Goal: Use online tool/utility: Utilize a website feature to perform a specific function

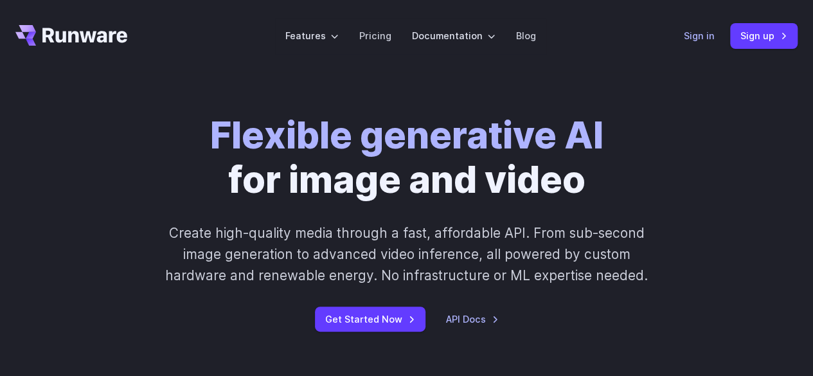
click at [710, 38] on link "Sign in" at bounding box center [699, 35] width 31 height 15
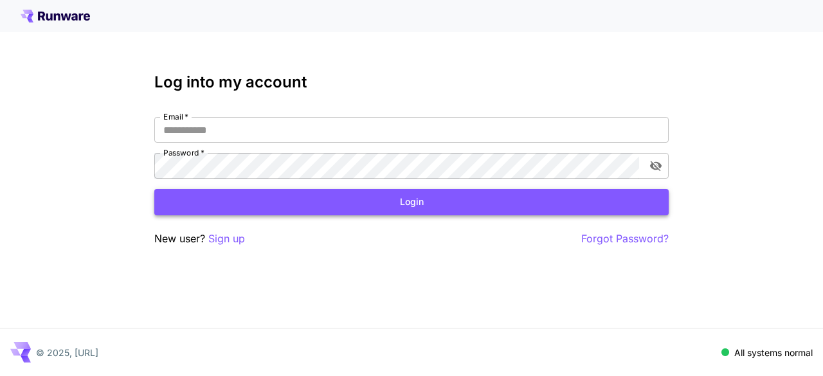
type input "**********"
drag, startPoint x: 377, startPoint y: 213, endPoint x: 382, endPoint y: 205, distance: 9.8
click at [381, 206] on button "Login" at bounding box center [411, 202] width 514 height 26
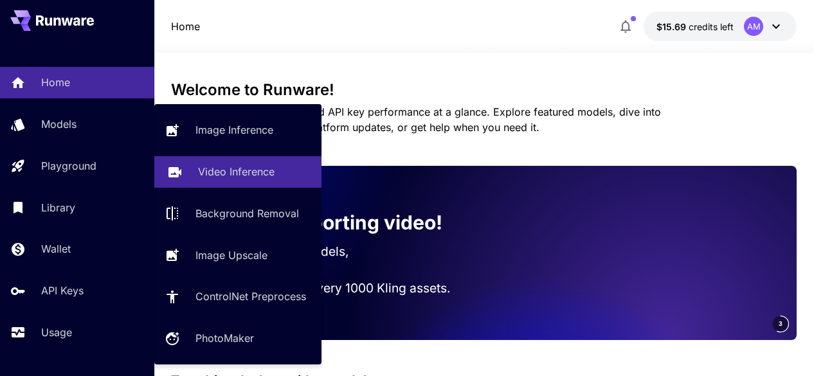
click at [235, 169] on p "Video Inference" at bounding box center [236, 171] width 76 height 15
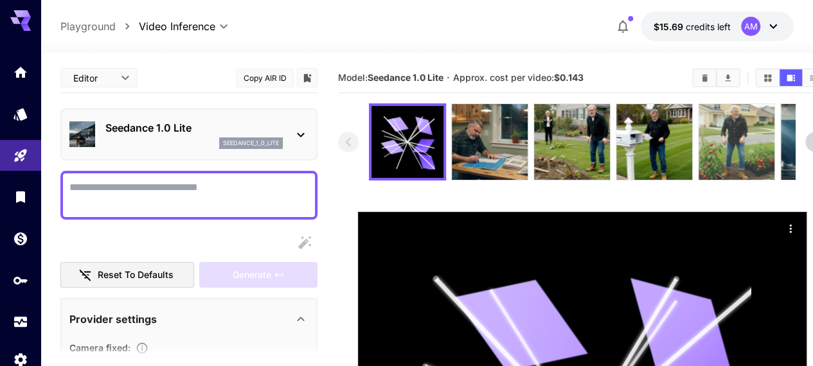
click at [746, 153] on img at bounding box center [737, 142] width 76 height 76
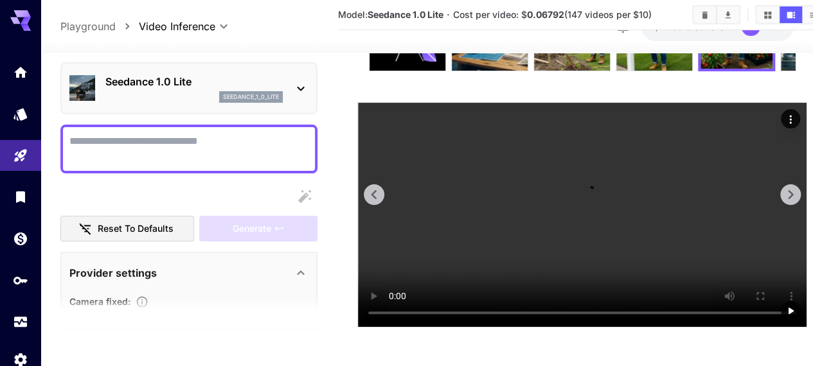
scroll to position [134, 0]
click at [560, 215] on video at bounding box center [582, 215] width 449 height 224
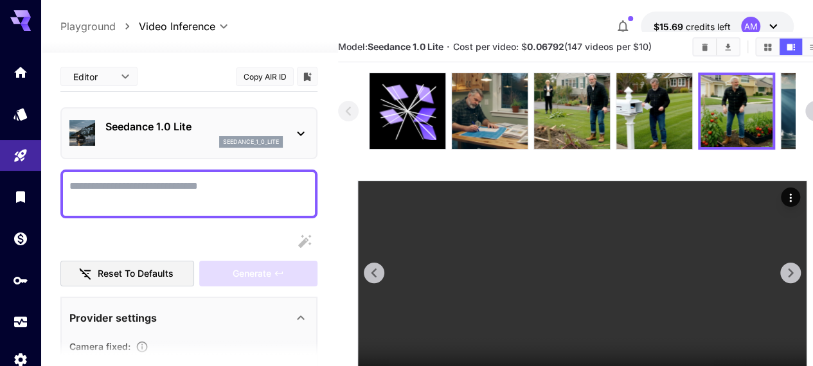
scroll to position [30, 0]
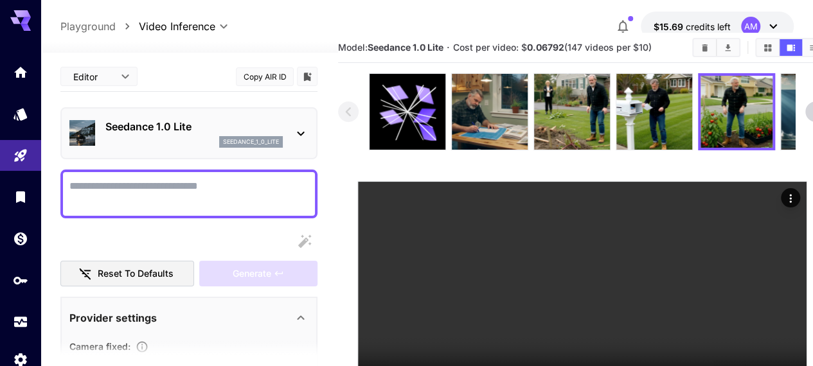
click at [201, 184] on textarea "Camera fixed" at bounding box center [188, 194] width 239 height 31
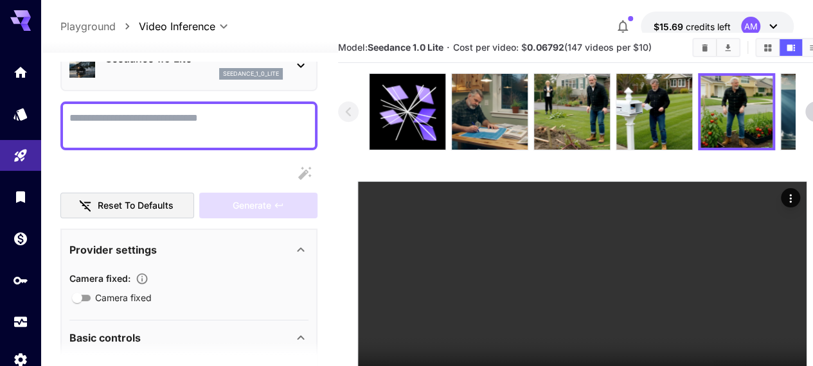
scroll to position [69, 0]
click at [258, 132] on textarea "Camera fixed" at bounding box center [188, 125] width 239 height 31
click at [258, 131] on textarea "Camera fixed" at bounding box center [188, 125] width 239 height 31
paste textarea "**********"
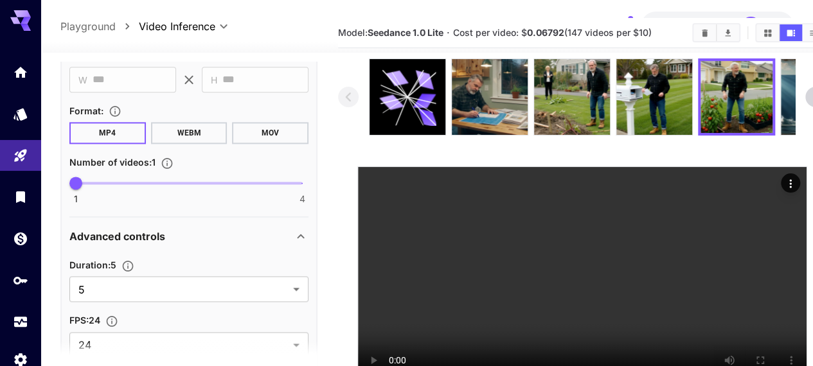
scroll to position [816, 0]
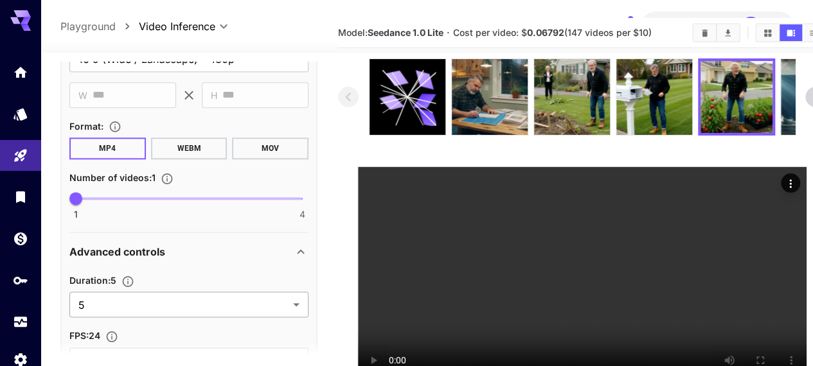
type textarea "**********"
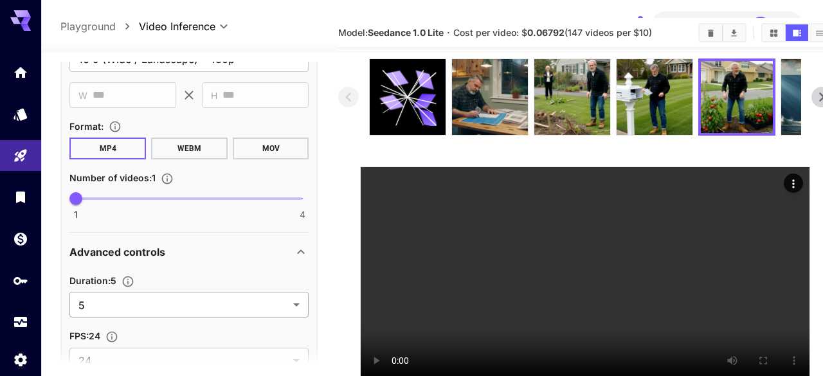
click at [182, 302] on body "**********" at bounding box center [411, 194] width 823 height 478
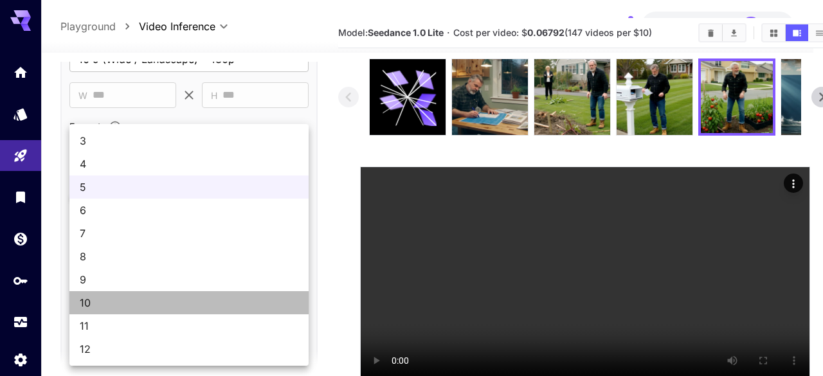
click at [182, 302] on span "10" at bounding box center [189, 302] width 219 height 15
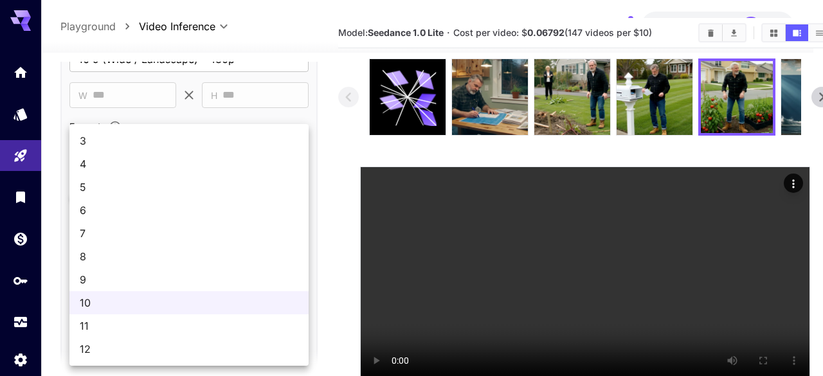
click at [139, 300] on body "**********" at bounding box center [411, 194] width 823 height 478
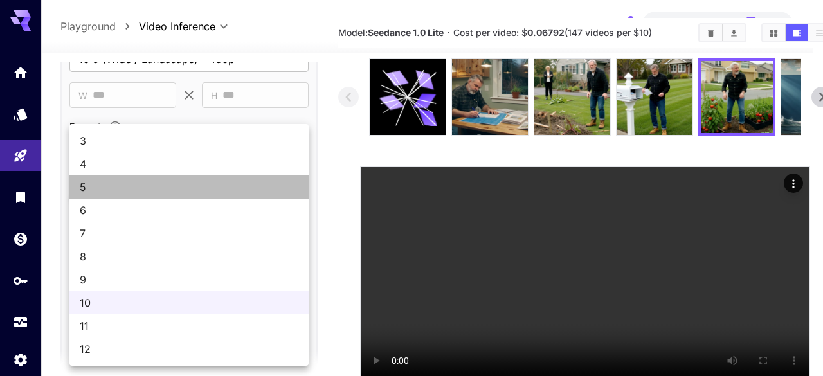
click at [146, 192] on span "5" at bounding box center [189, 186] width 219 height 15
type input "*"
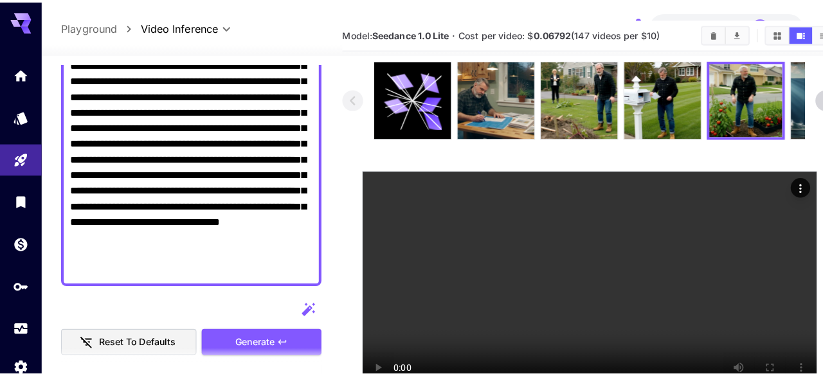
scroll to position [262, 0]
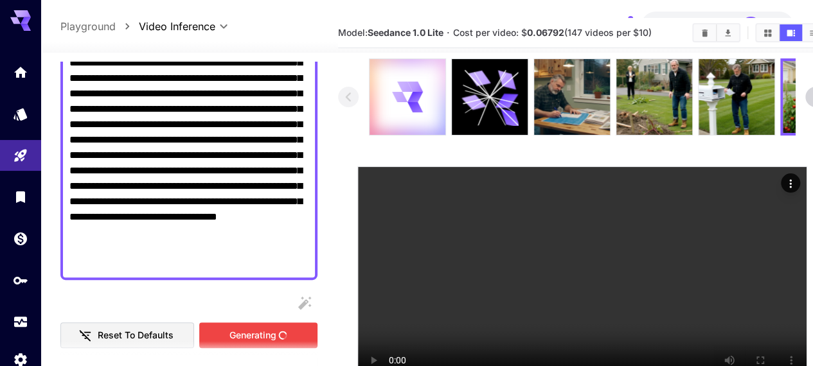
click at [266, 330] on div "Generating" at bounding box center [258, 336] width 118 height 26
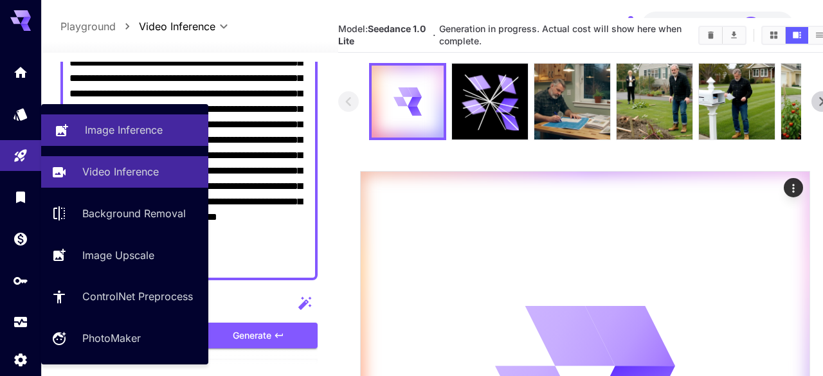
click at [141, 134] on p "Image Inference" at bounding box center [124, 129] width 78 height 15
type input "**********"
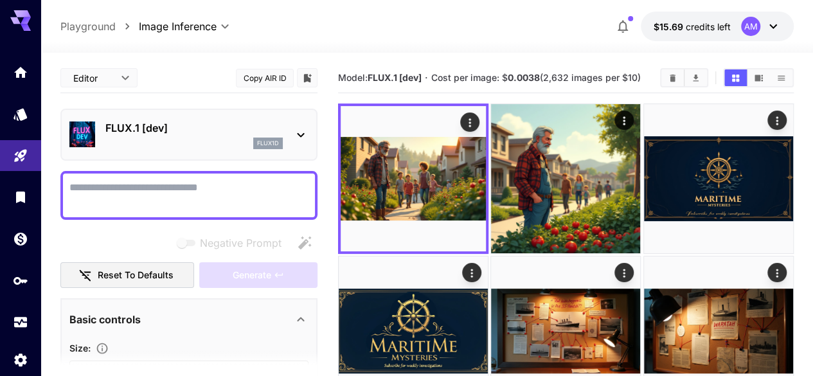
click at [204, 201] on textarea "Negative Prompt" at bounding box center [188, 195] width 239 height 31
paste textarea "**********"
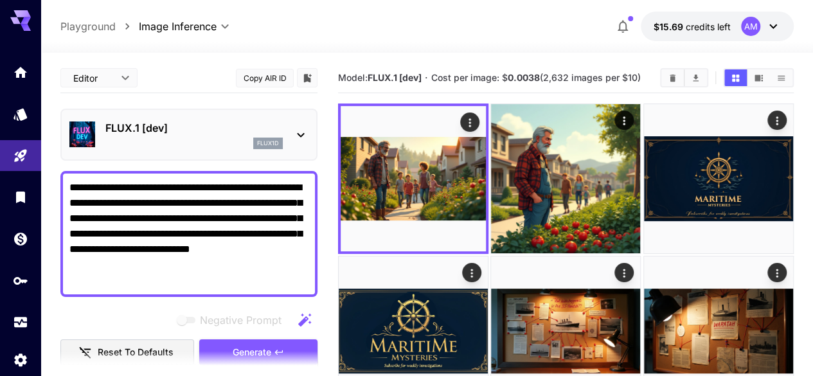
paste textarea "**********"
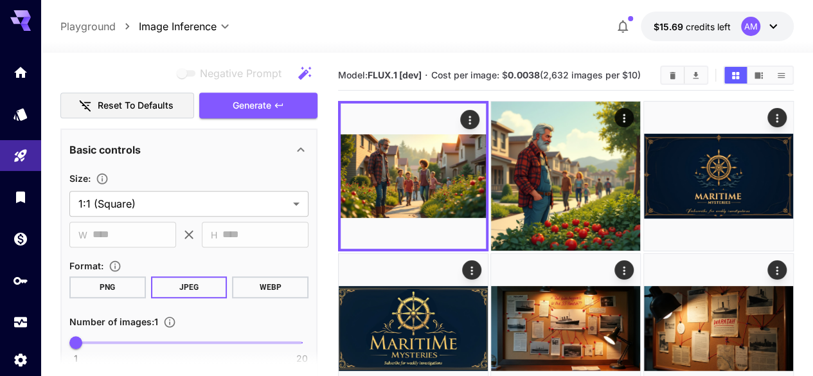
scroll to position [339, 0]
type textarea "**********"
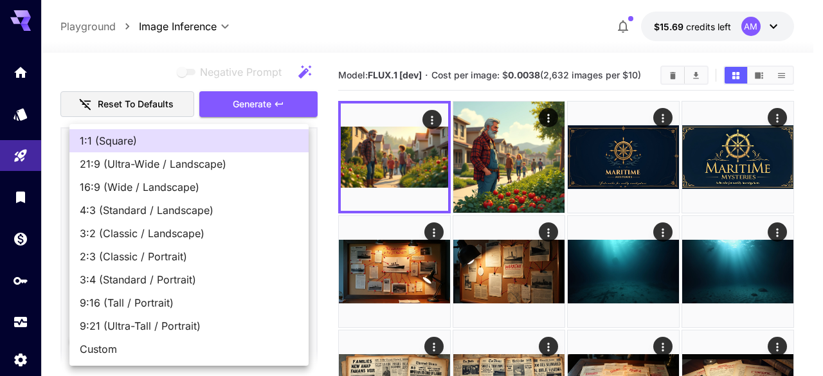
click at [148, 187] on span "16:9 (Wide / Landscape)" at bounding box center [189, 186] width 219 height 15
type input "**********"
type input "****"
type input "***"
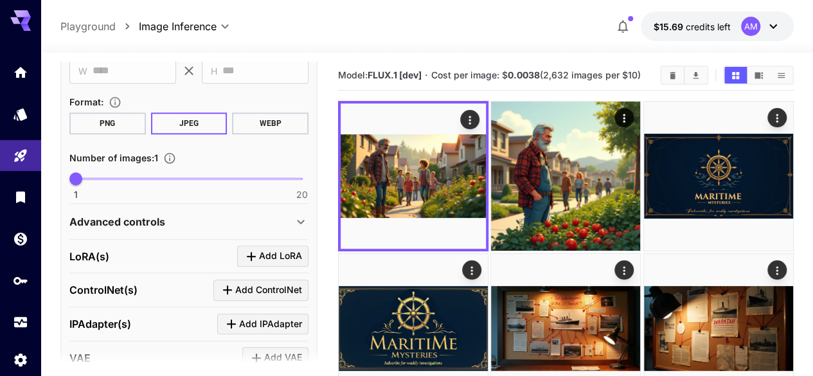
scroll to position [504, 0]
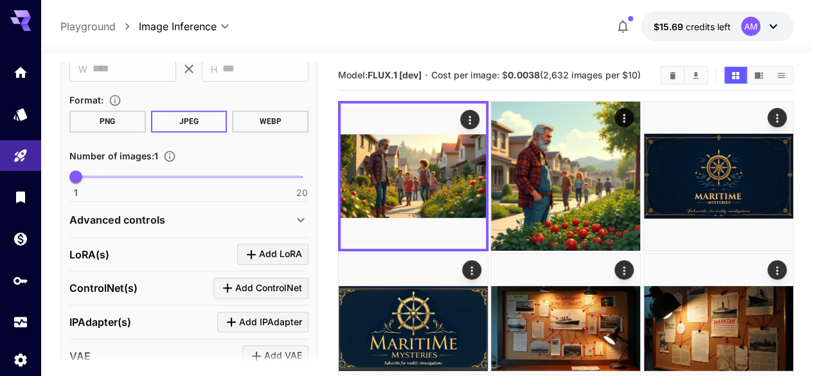
click at [106, 179] on span "1 20 1" at bounding box center [189, 176] width 226 height 19
click at [105, 177] on span "4" at bounding box center [111, 176] width 13 height 13
type input "*"
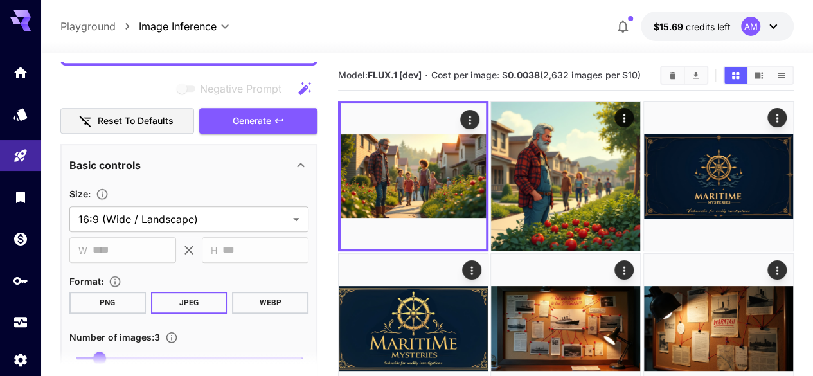
scroll to position [318, 0]
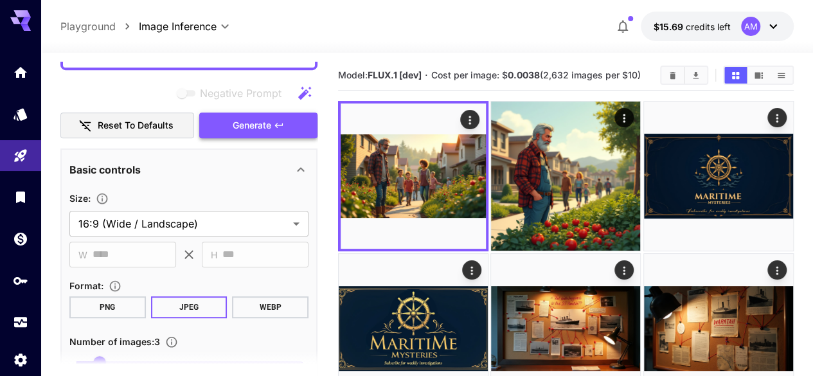
click at [268, 132] on span "Generate" at bounding box center [252, 126] width 39 height 16
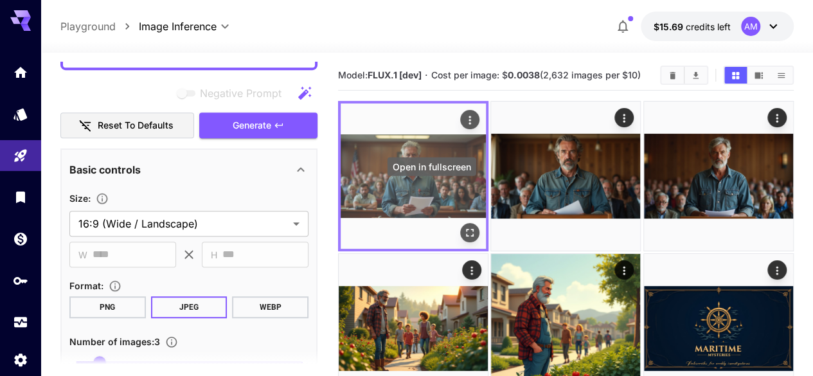
click at [463, 226] on icon "Open in fullscreen" at bounding box center [469, 232] width 13 height 13
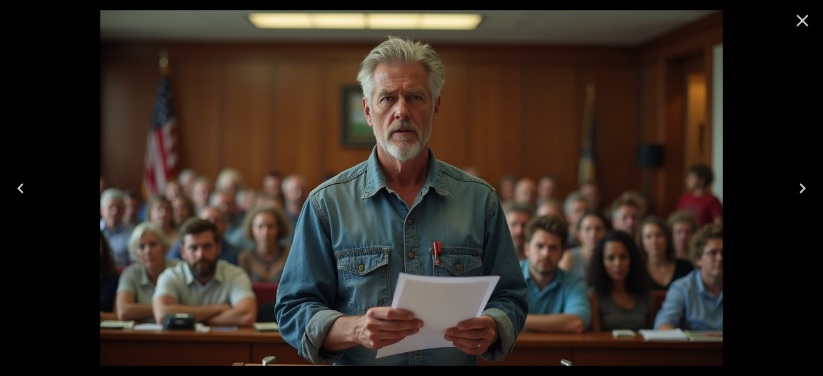
click at [802, 182] on icon "Next" at bounding box center [802, 188] width 21 height 21
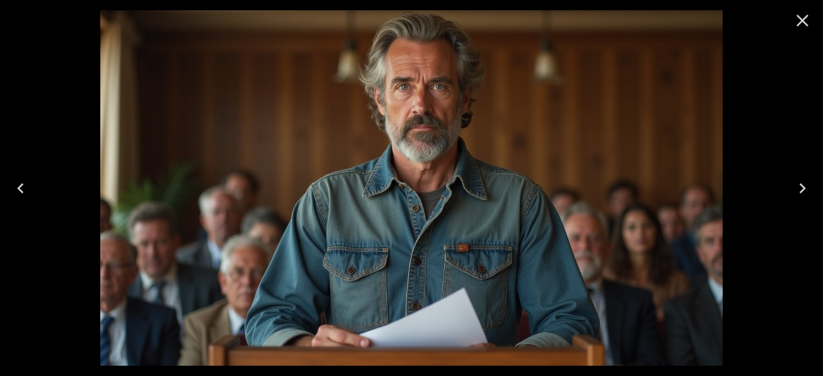
click at [802, 182] on icon "Next" at bounding box center [802, 188] width 21 height 21
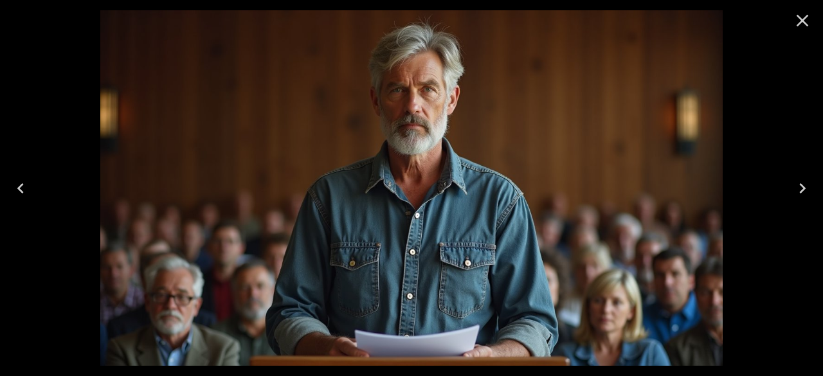
click at [801, 20] on icon "Close" at bounding box center [802, 21] width 12 height 12
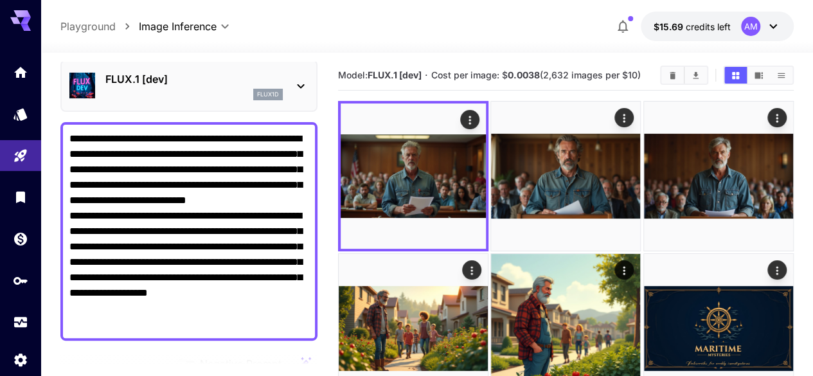
scroll to position [53, 0]
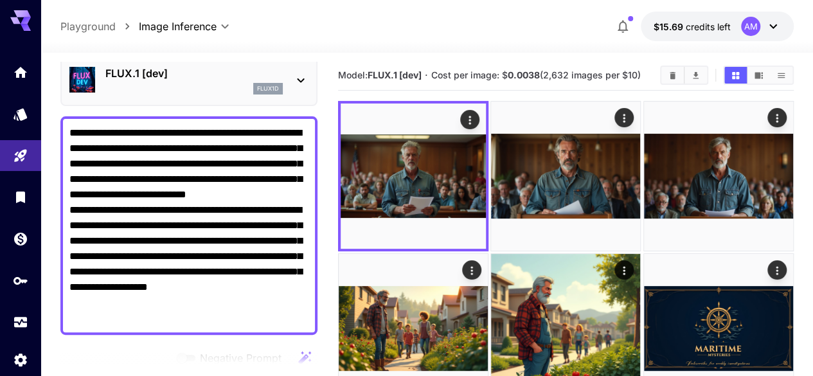
drag, startPoint x: 69, startPoint y: 273, endPoint x: 271, endPoint y: 324, distance: 208.3
click at [271, 324] on textarea "**********" at bounding box center [188, 225] width 239 height 201
paste textarea
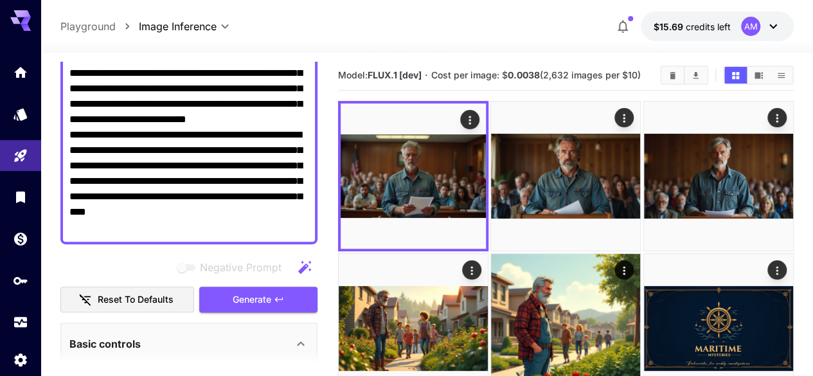
scroll to position [138, 0]
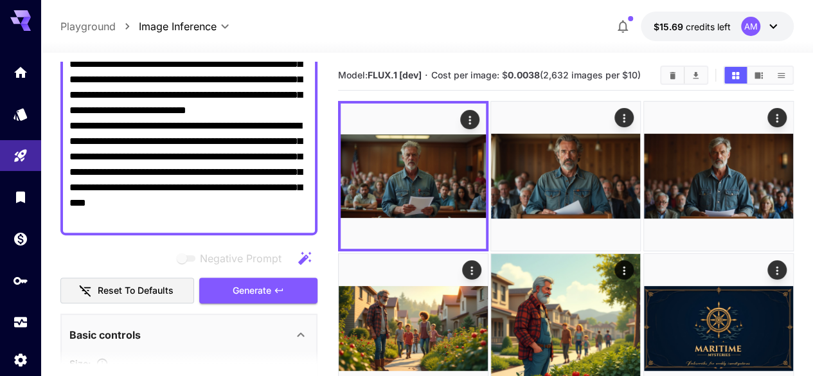
click at [269, 294] on span "Generate" at bounding box center [252, 291] width 39 height 16
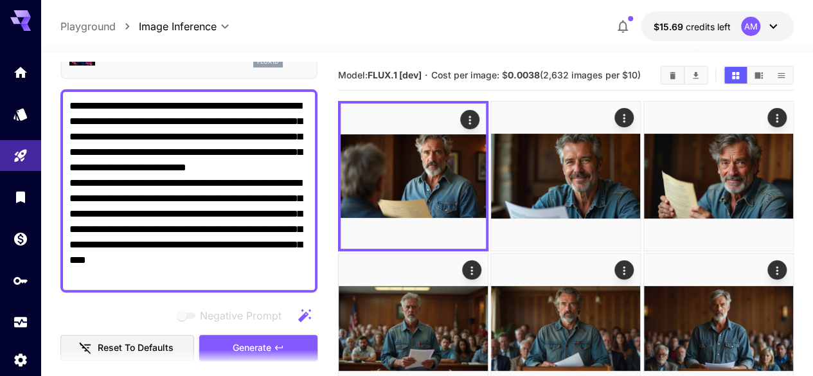
scroll to position [80, 0]
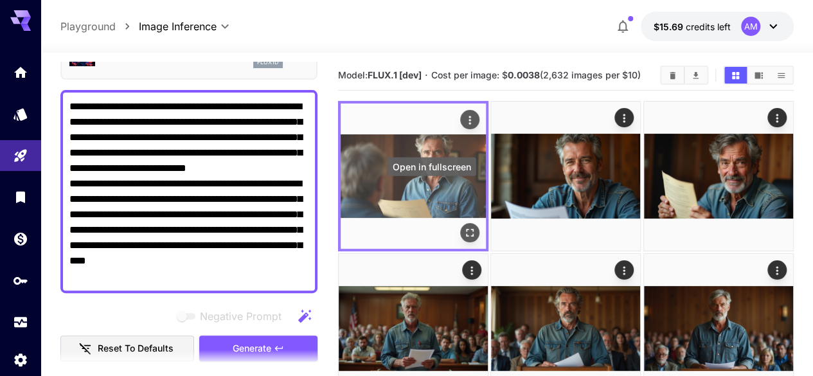
click at [463, 226] on icon "Open in fullscreen" at bounding box center [469, 232] width 13 height 13
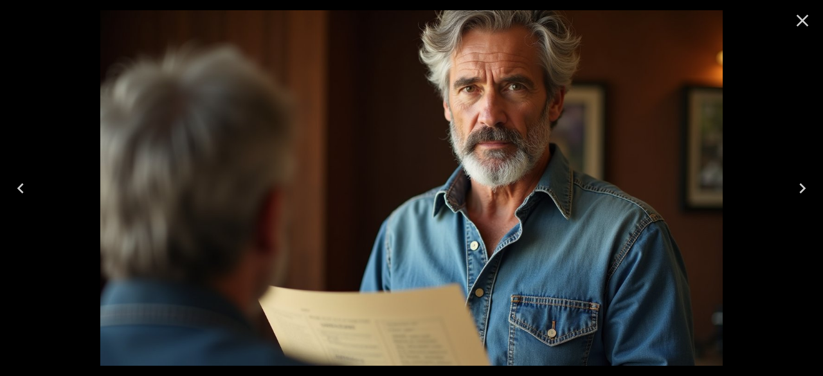
click at [799, 187] on icon "Next" at bounding box center [802, 188] width 21 height 21
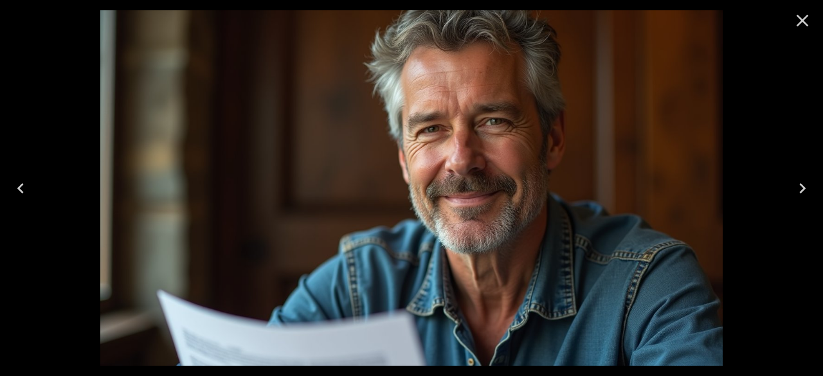
click at [799, 187] on icon "Next" at bounding box center [802, 188] width 21 height 21
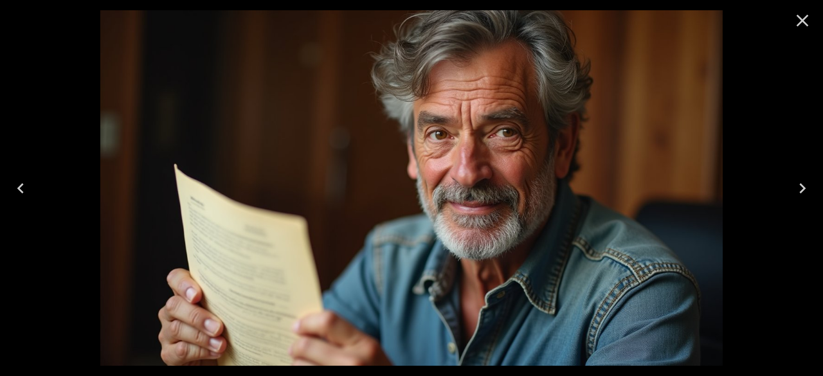
click at [799, 187] on icon "Next" at bounding box center [802, 188] width 21 height 21
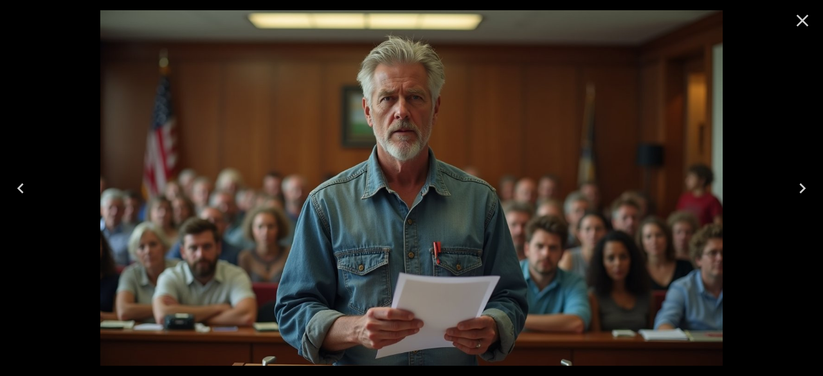
click at [799, 187] on icon "Next" at bounding box center [802, 188] width 21 height 21
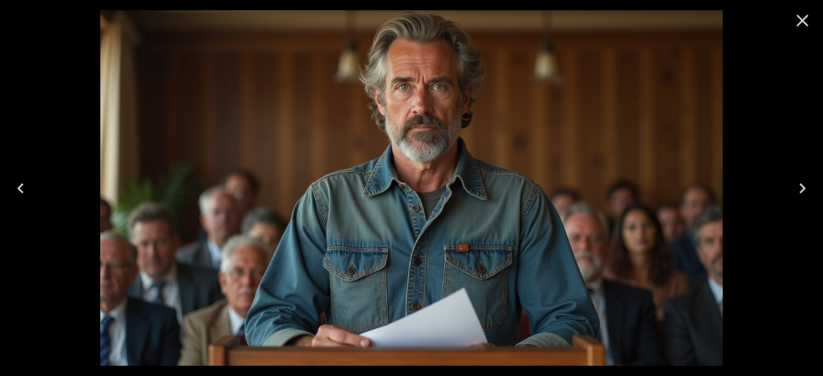
click at [805, 24] on icon "Close" at bounding box center [802, 21] width 12 height 12
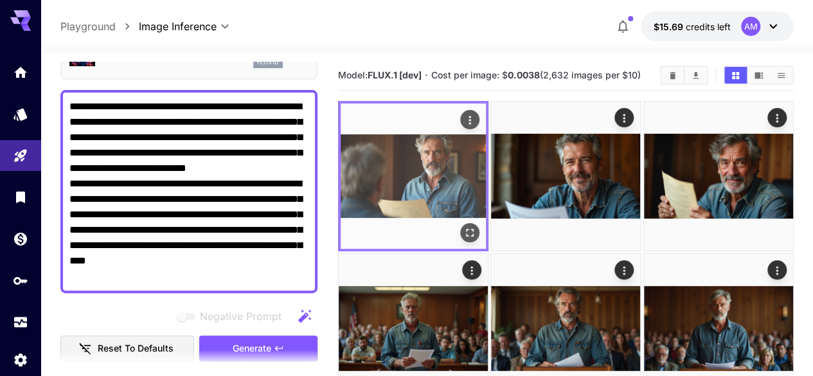
click at [402, 145] on img at bounding box center [413, 175] width 145 height 145
click at [463, 226] on icon "Open in fullscreen" at bounding box center [469, 232] width 13 height 13
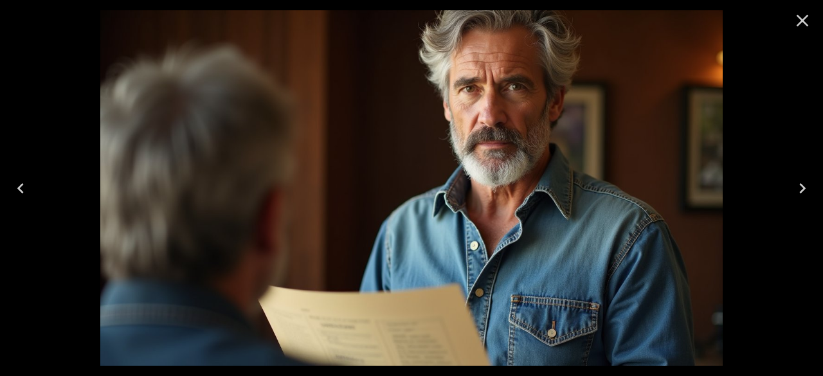
click at [805, 21] on icon "Close" at bounding box center [802, 20] width 21 height 21
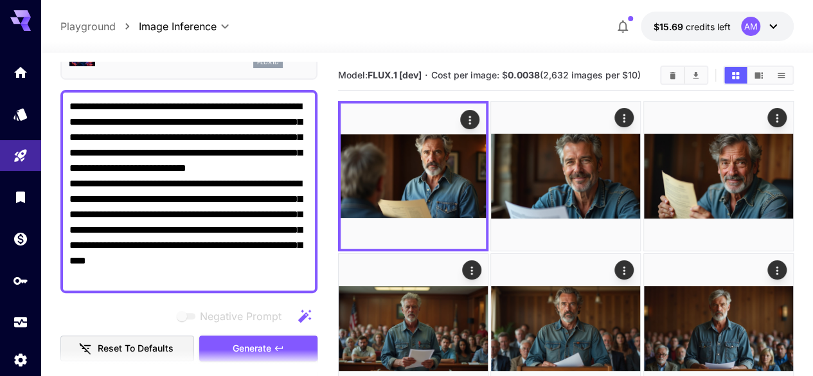
click at [140, 118] on textarea "**********" at bounding box center [188, 191] width 239 height 185
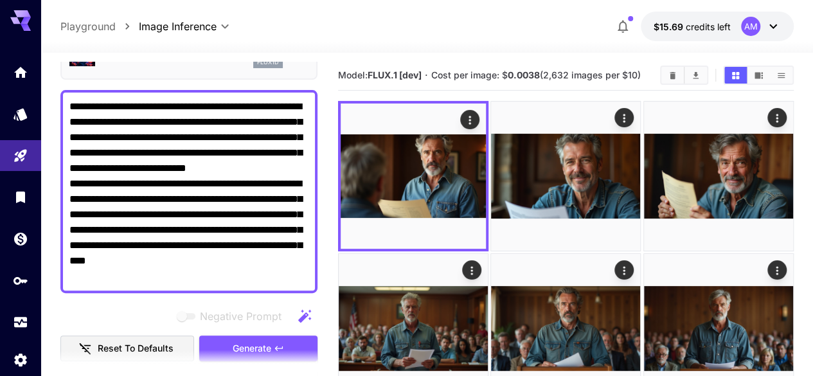
paste textarea "**********"
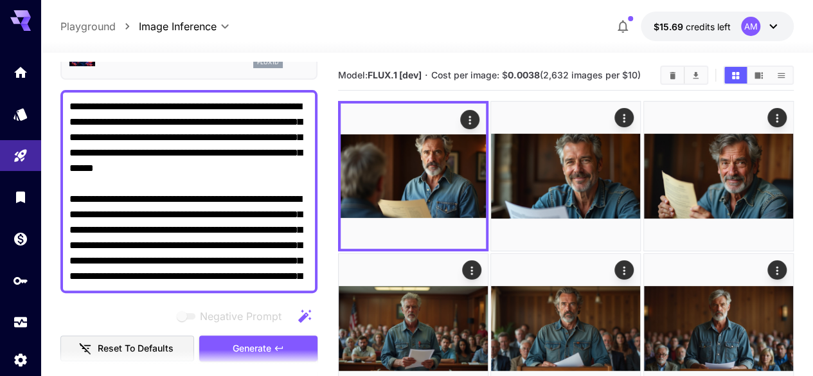
scroll to position [8, 0]
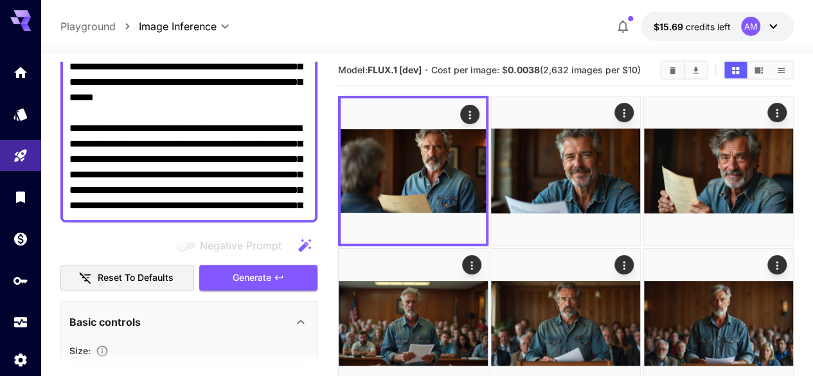
drag, startPoint x: 140, startPoint y: 118, endPoint x: 225, endPoint y: 235, distance: 144.0
click at [224, 213] on textarea "Negative Prompt" at bounding box center [188, 120] width 239 height 185
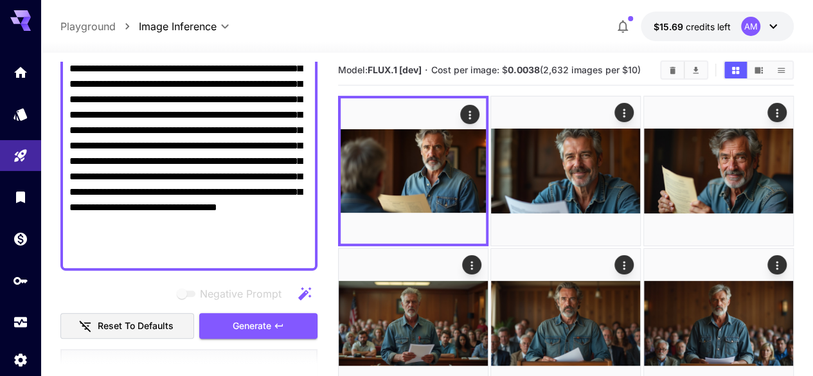
scroll to position [279, 0]
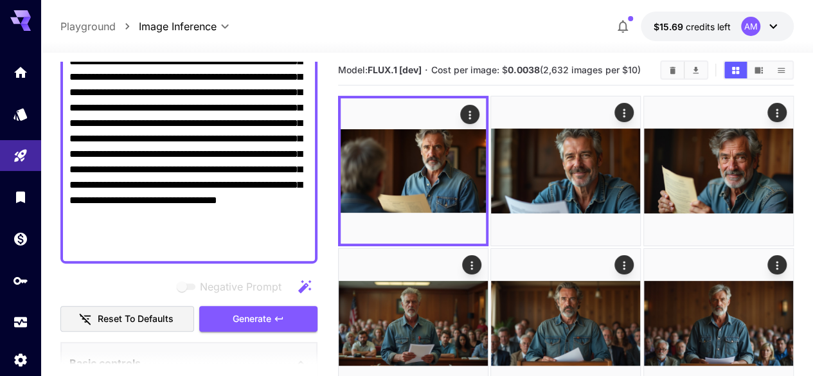
click at [253, 245] on textarea "Negative Prompt" at bounding box center [188, 77] width 239 height 355
click at [266, 314] on span "Generate" at bounding box center [252, 319] width 39 height 16
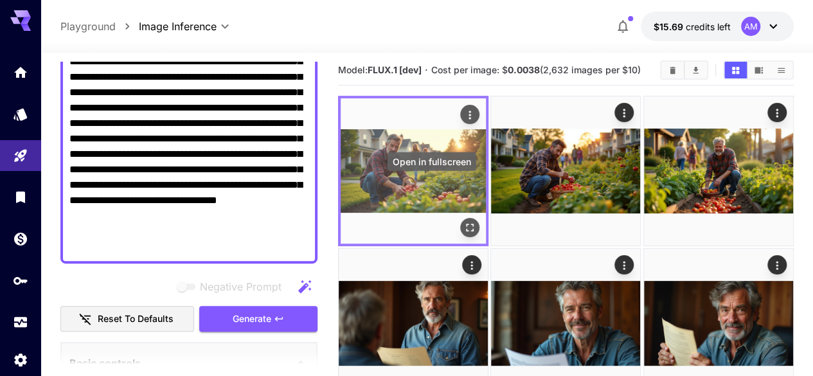
click at [463, 221] on icon "Open in fullscreen" at bounding box center [469, 227] width 13 height 13
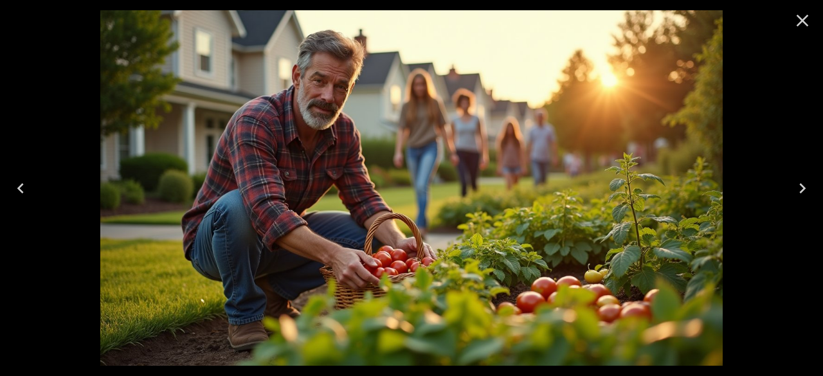
click at [800, 186] on icon "Next" at bounding box center [802, 188] width 21 height 21
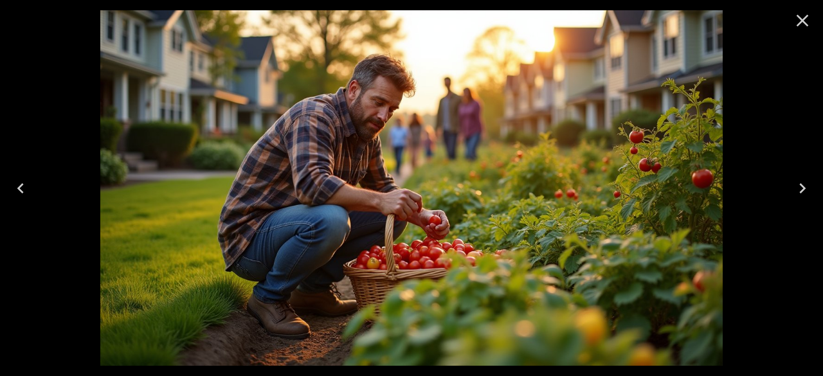
click at [800, 186] on icon "Next" at bounding box center [802, 188] width 21 height 21
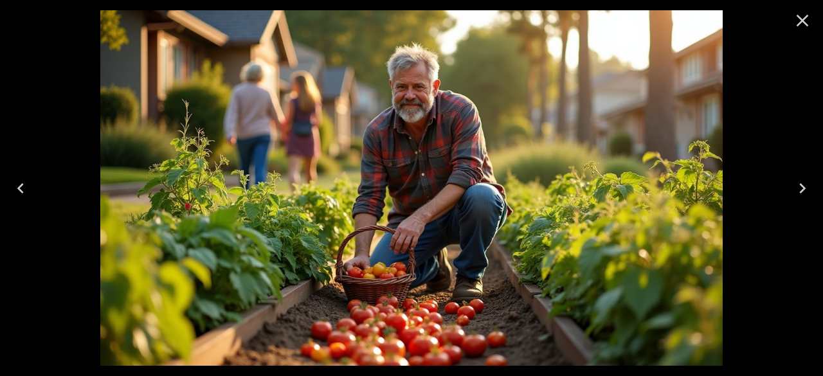
click at [802, 7] on button "Close" at bounding box center [802, 20] width 31 height 31
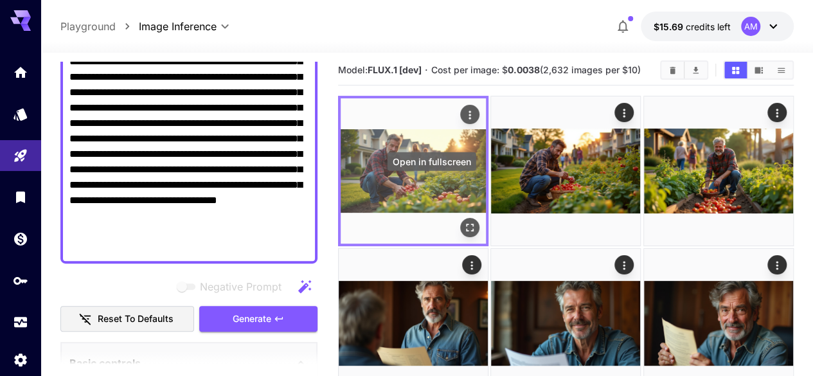
click at [463, 221] on icon "Open in fullscreen" at bounding box center [469, 227] width 13 height 13
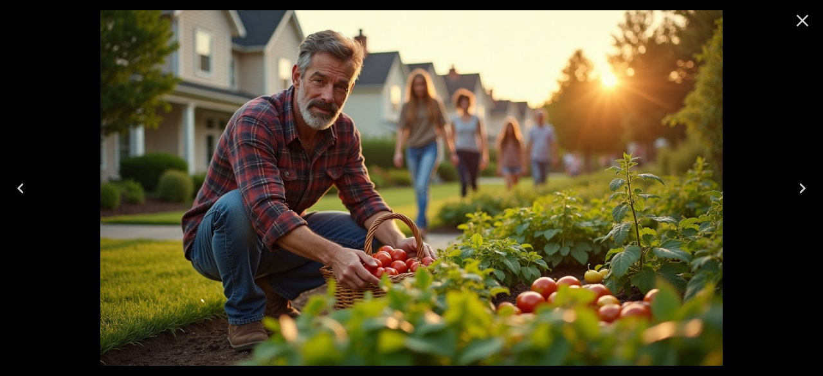
click at [812, 190] on button "Next" at bounding box center [802, 188] width 41 height 51
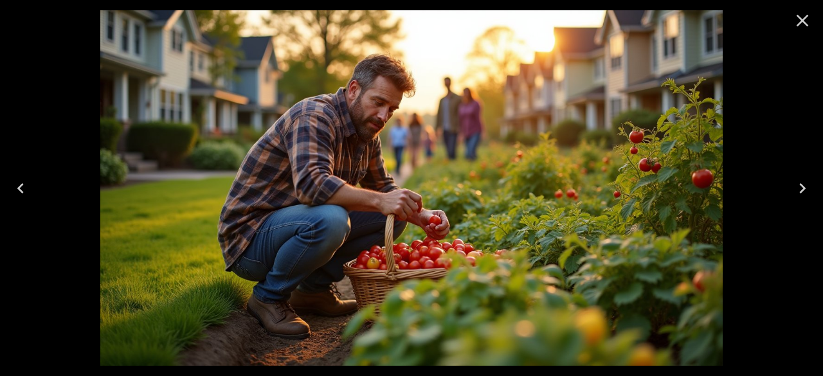
click at [812, 186] on icon "Next" at bounding box center [802, 188] width 21 height 21
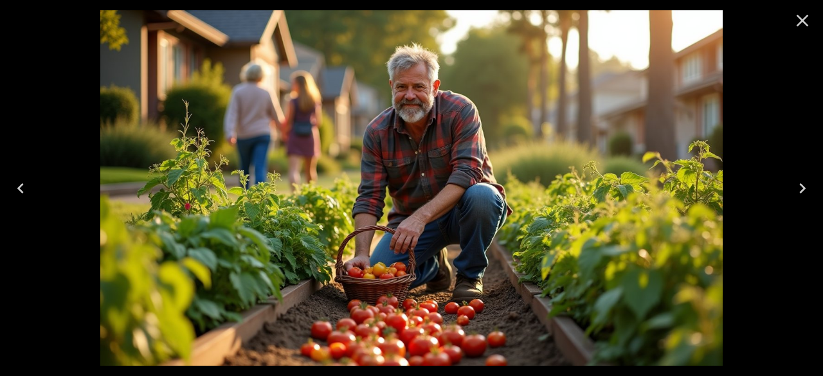
click at [802, 28] on icon "Close" at bounding box center [802, 20] width 21 height 21
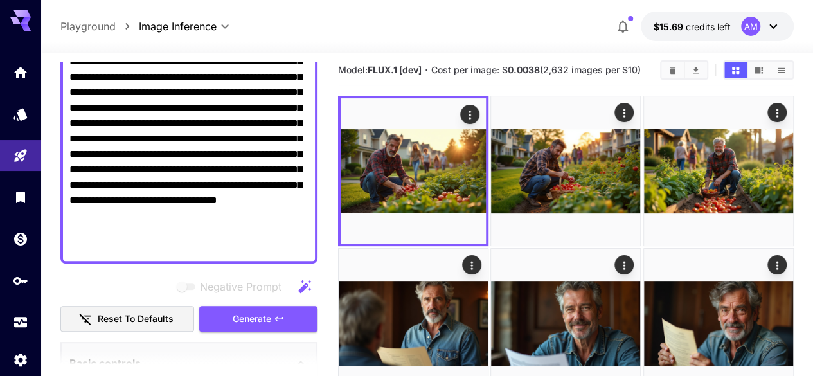
click at [170, 152] on textarea "Negative Prompt" at bounding box center [188, 77] width 239 height 355
paste textarea
type textarea "**********"
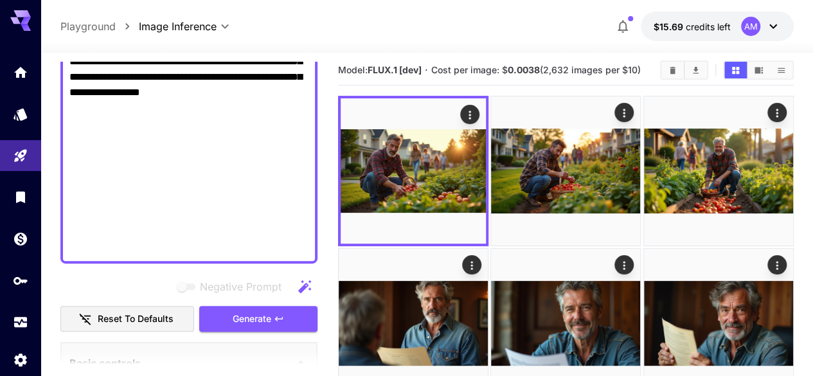
scroll to position [186, 0]
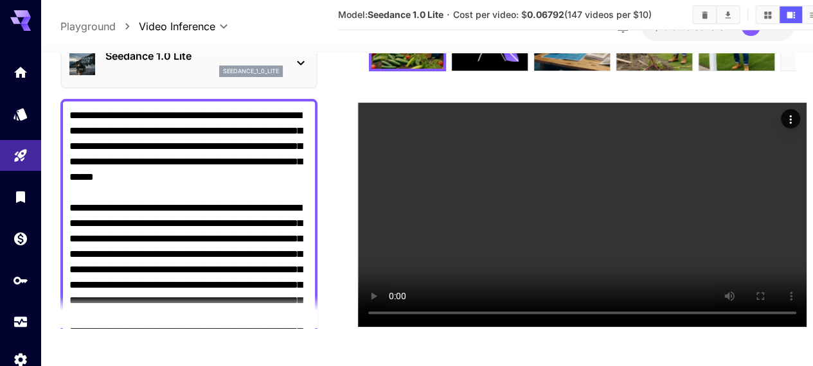
scroll to position [64, 0]
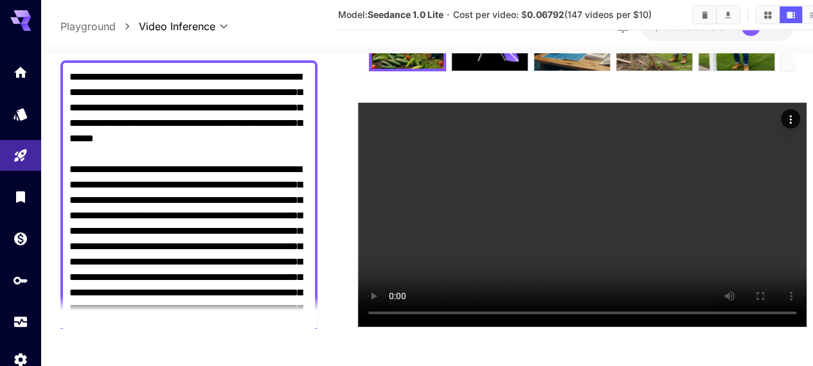
drag, startPoint x: 69, startPoint y: 62, endPoint x: 153, endPoint y: 160, distance: 129.0
click at [153, 160] on div at bounding box center [188, 246] width 257 height 373
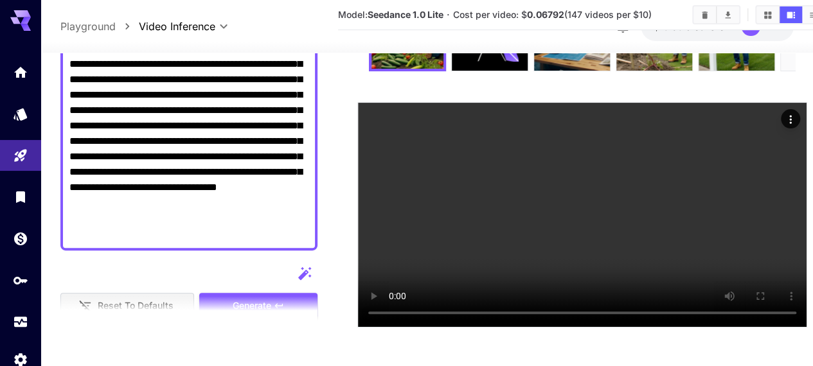
scroll to position [257, 0]
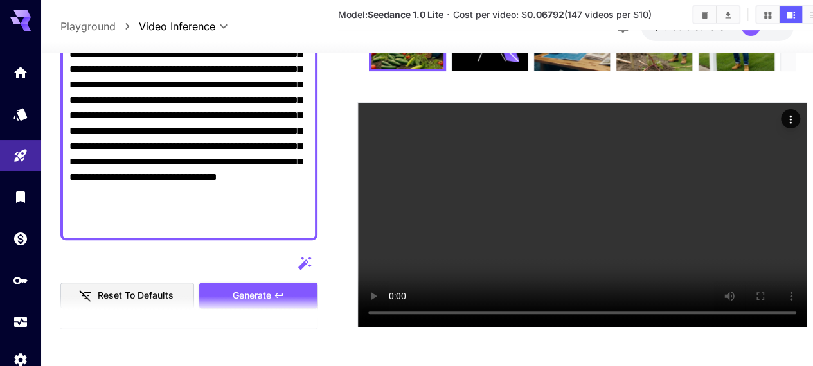
drag, startPoint x: 72, startPoint y: 66, endPoint x: 243, endPoint y: 206, distance: 220.7
click at [246, 224] on div at bounding box center [188, 53] width 257 height 373
click at [329, 190] on main "**********" at bounding box center [426, 146] width 733 height 384
click at [239, 123] on textarea "Camera fixed" at bounding box center [188, 53] width 239 height 355
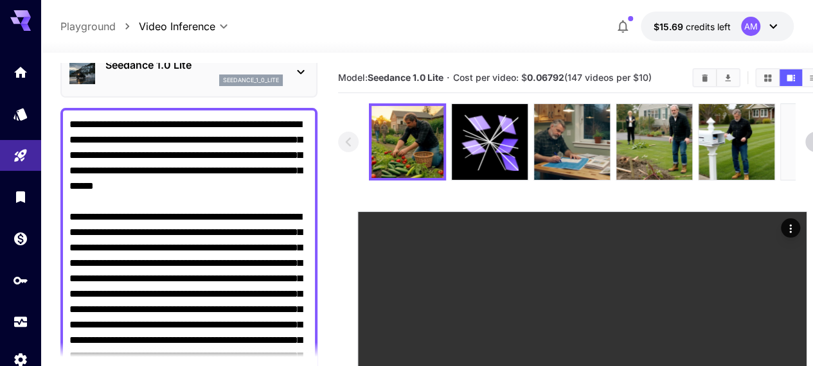
scroll to position [64, 0]
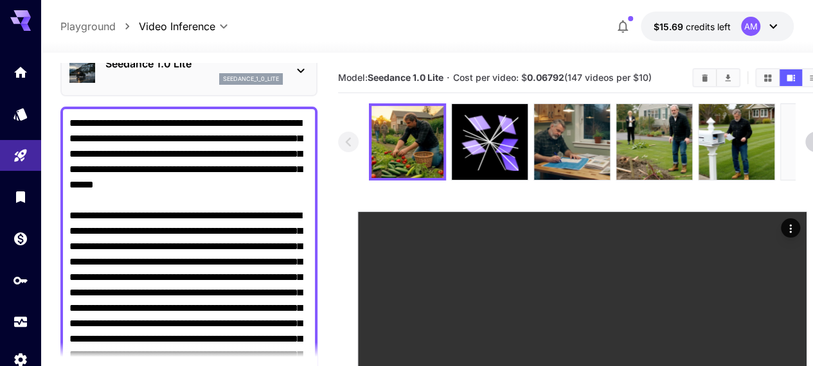
click at [181, 259] on textarea "Camera fixed" at bounding box center [188, 293] width 239 height 355
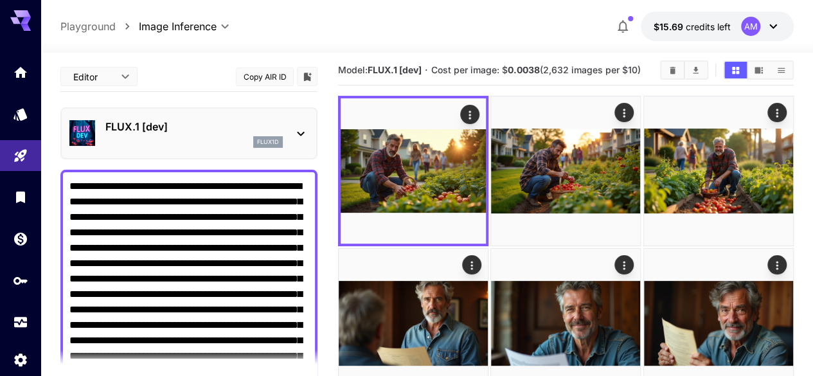
scroll to position [186, 0]
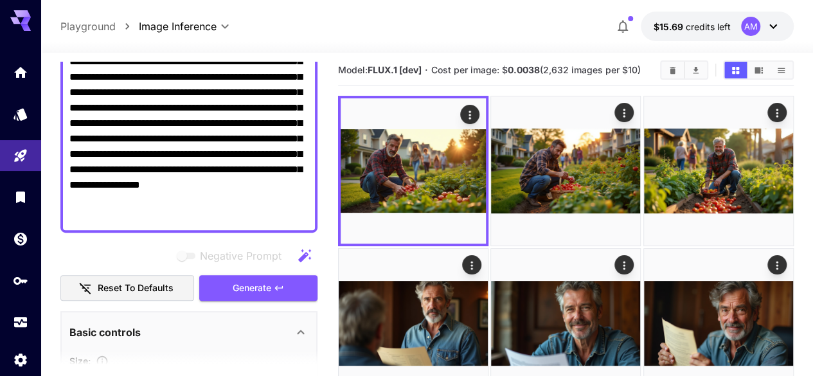
click at [260, 291] on span "Generate" at bounding box center [252, 288] width 39 height 16
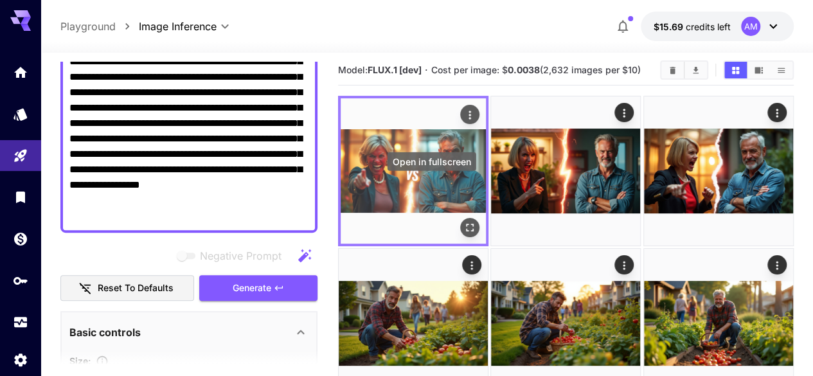
click at [463, 221] on icon "Open in fullscreen" at bounding box center [469, 227] width 13 height 13
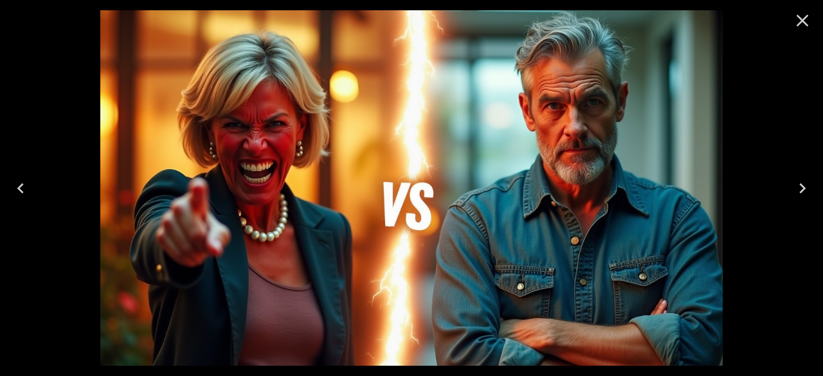
click at [811, 15] on icon "Close" at bounding box center [802, 20] width 21 height 21
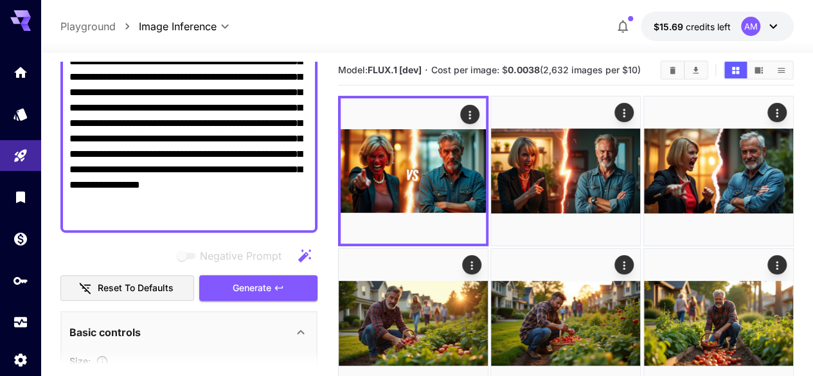
click at [305, 214] on textarea "**********" at bounding box center [188, 107] width 239 height 231
paste textarea "**********"
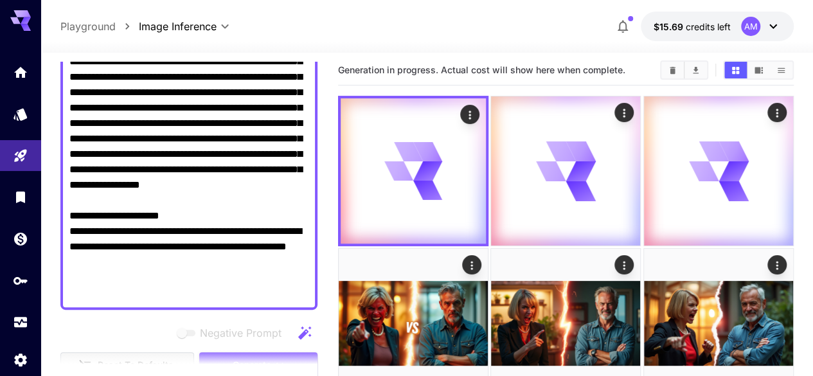
type textarea "**********"
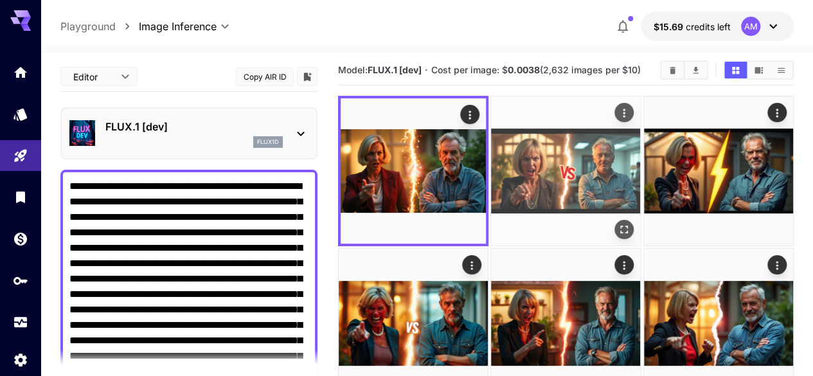
scroll to position [186, 0]
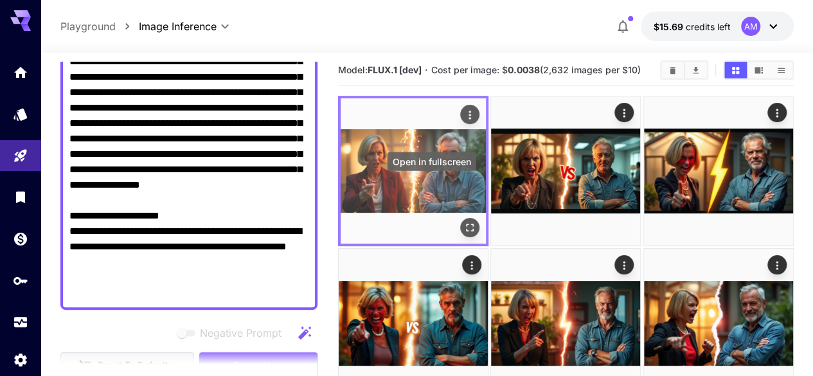
click at [463, 221] on icon "Open in fullscreen" at bounding box center [469, 227] width 13 height 13
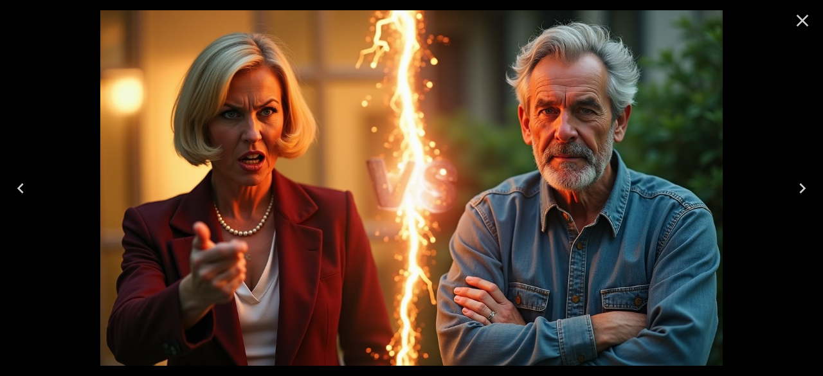
click at [805, 22] on icon "Close" at bounding box center [802, 20] width 21 height 21
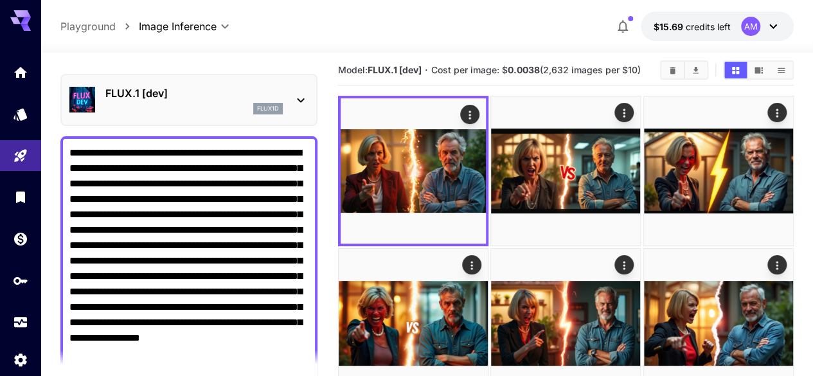
scroll to position [0, 0]
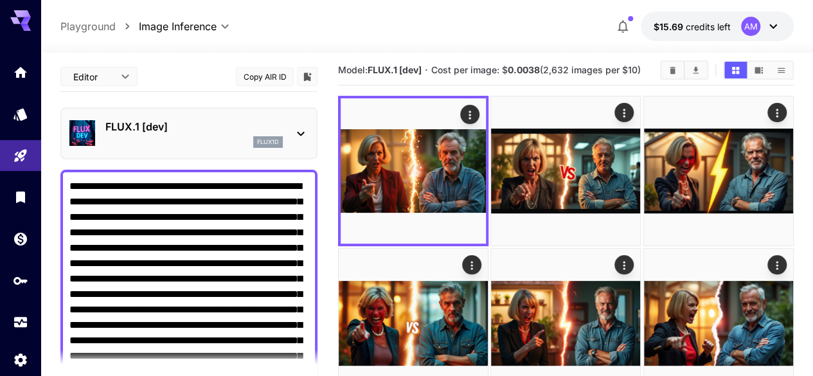
drag, startPoint x: 300, startPoint y: 283, endPoint x: 61, endPoint y: 182, distance: 259.2
click at [61, 182] on div "**********" at bounding box center [188, 333] width 257 height 327
paste textarea "**********"
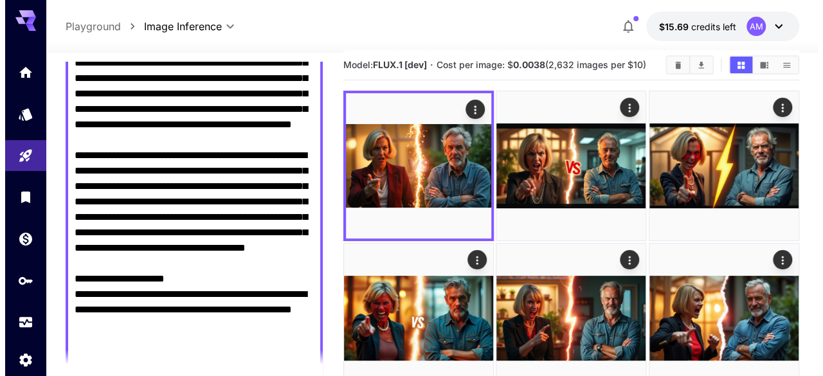
scroll to position [328, 0]
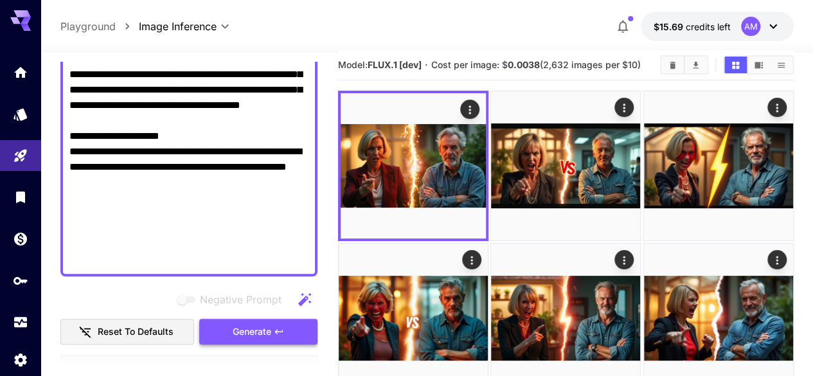
type textarea "**********"
click at [265, 339] on span "Generate" at bounding box center [252, 332] width 39 height 16
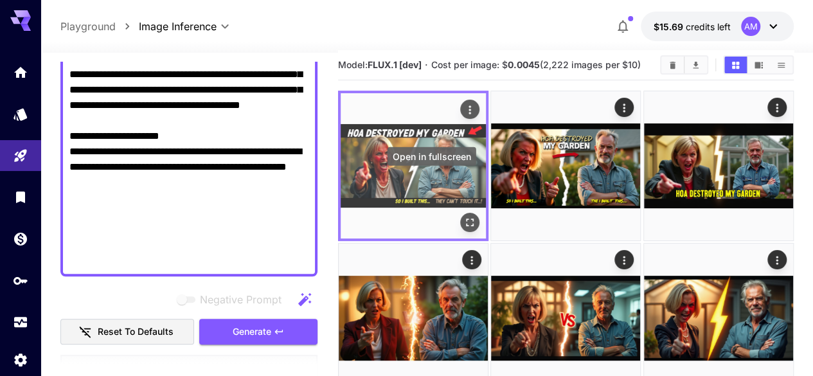
click at [460, 213] on button "Open in fullscreen" at bounding box center [469, 222] width 19 height 19
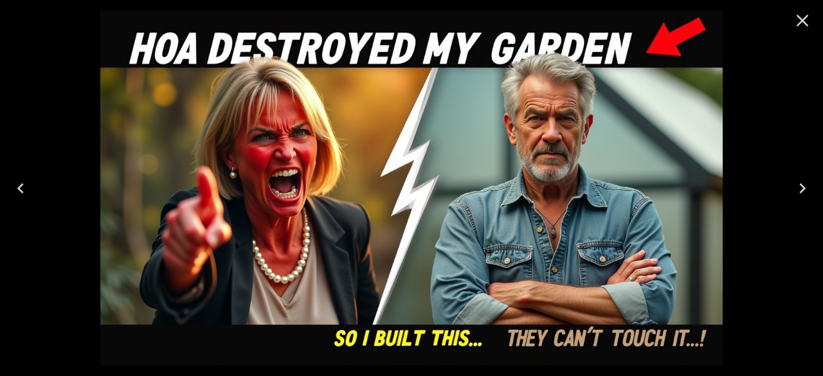
scroll to position [328, 0]
click at [803, 193] on icon "Next" at bounding box center [802, 188] width 21 height 21
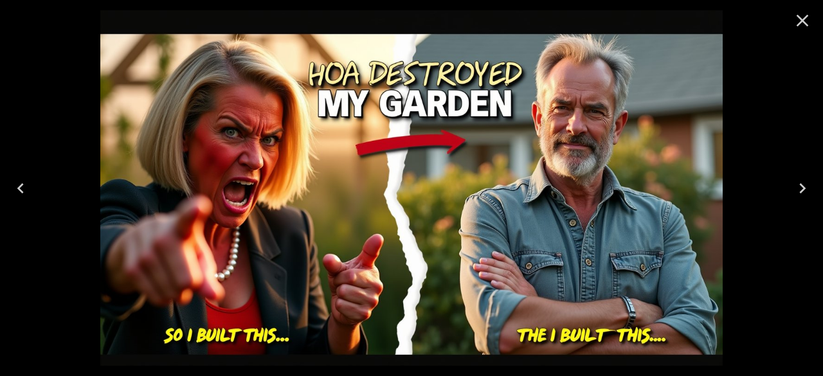
click at [803, 193] on icon "Next" at bounding box center [802, 188] width 21 height 21
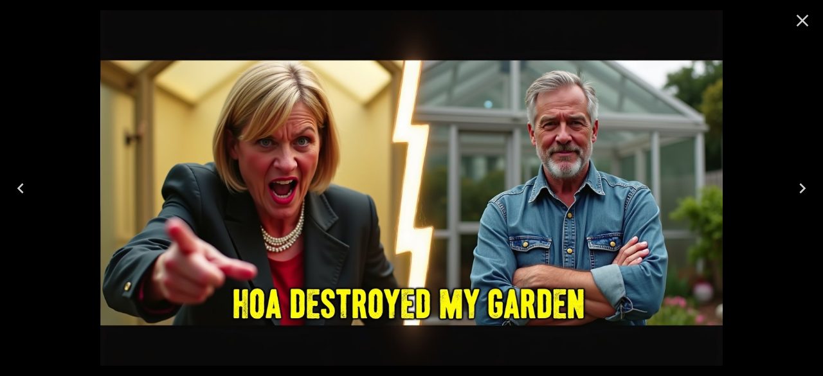
click at [803, 193] on icon "Next" at bounding box center [802, 188] width 21 height 21
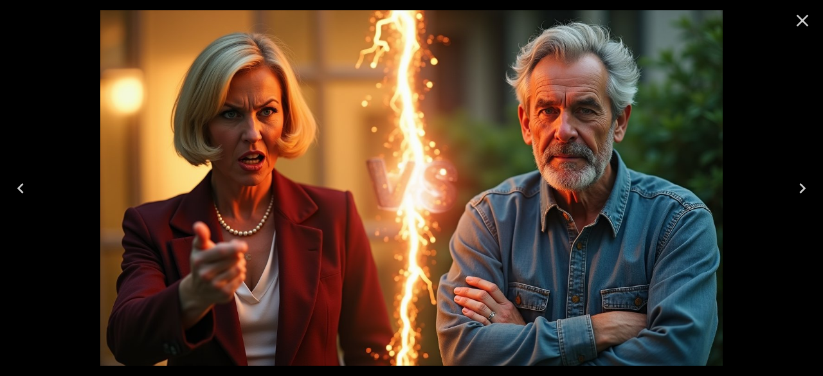
click at [800, 12] on icon "Close" at bounding box center [802, 20] width 21 height 21
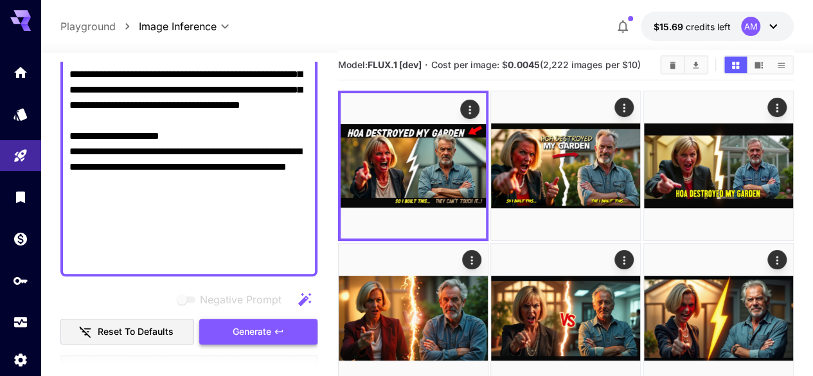
click at [256, 326] on span "Generate" at bounding box center [252, 332] width 39 height 16
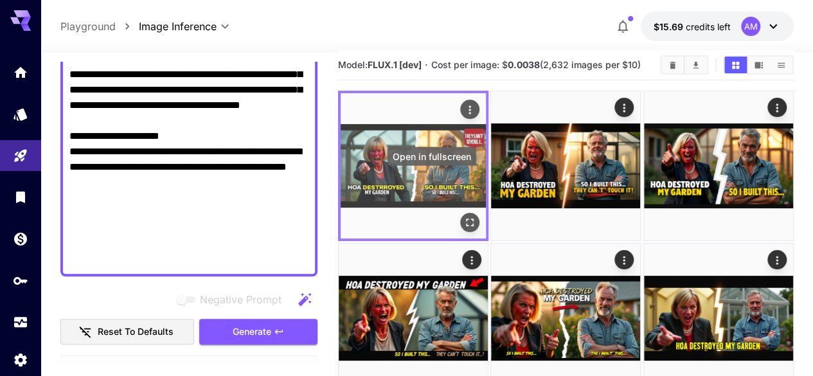
click at [463, 216] on icon "Open in fullscreen" at bounding box center [469, 222] width 13 height 13
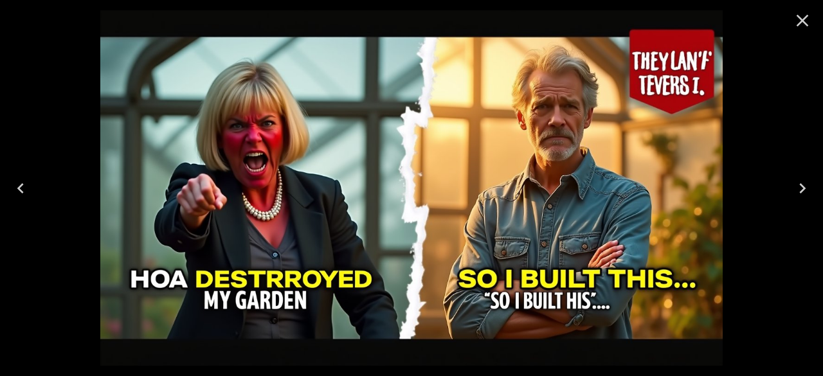
click at [802, 186] on icon "Next" at bounding box center [802, 188] width 6 height 10
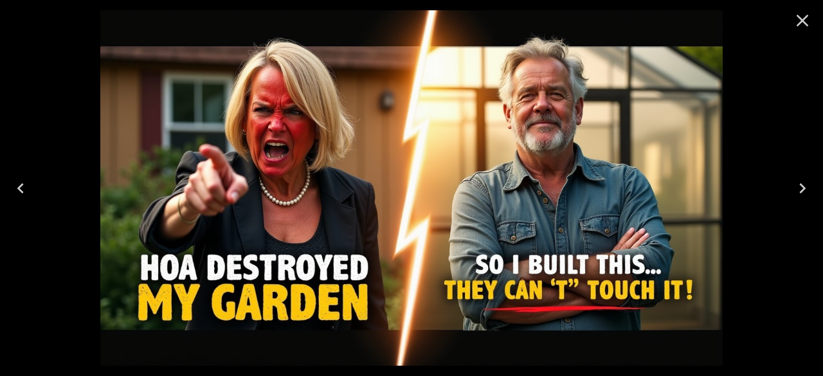
click at [802, 190] on icon "Next" at bounding box center [802, 188] width 6 height 10
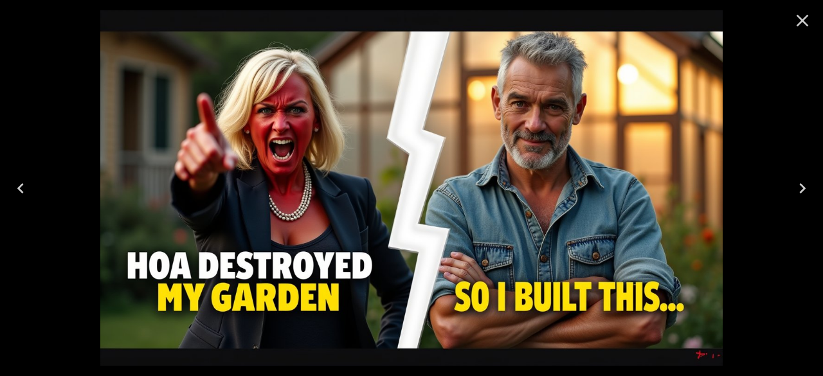
click at [802, 23] on icon "Close" at bounding box center [802, 20] width 21 height 21
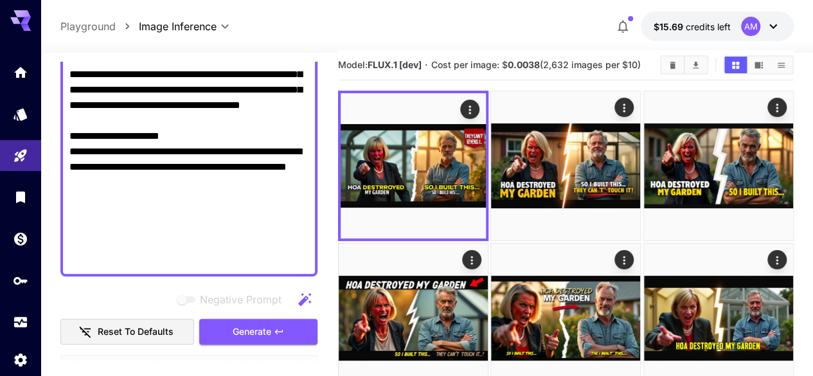
click at [220, 164] on textarea "Negative Prompt" at bounding box center [188, 59] width 239 height 417
paste textarea
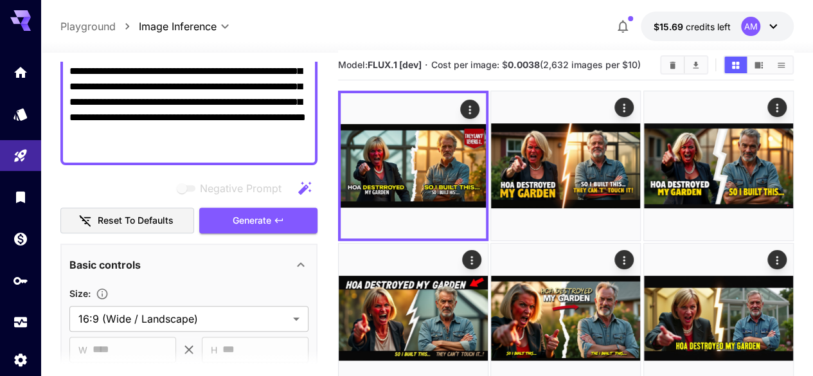
scroll to position [193, 0]
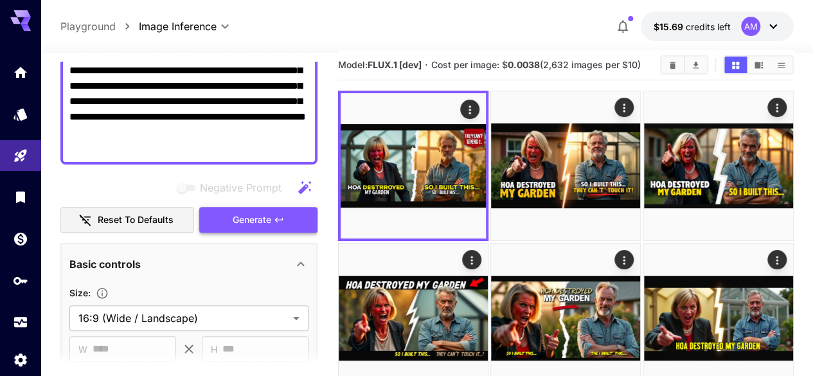
type textarea "**********"
click at [268, 217] on span "Generate" at bounding box center [252, 220] width 39 height 16
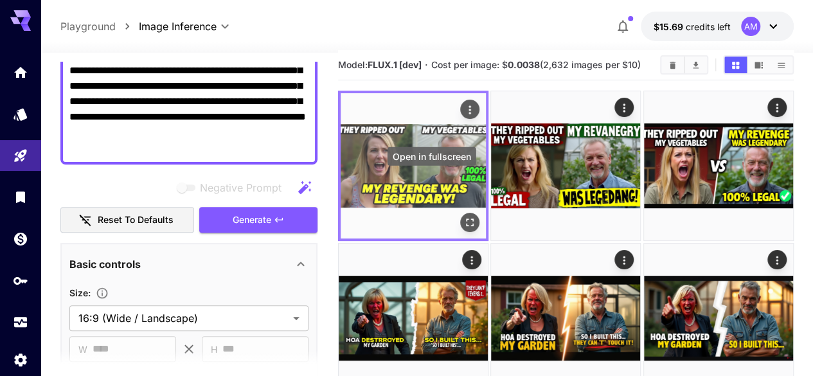
click at [463, 216] on icon "Open in fullscreen" at bounding box center [469, 222] width 13 height 13
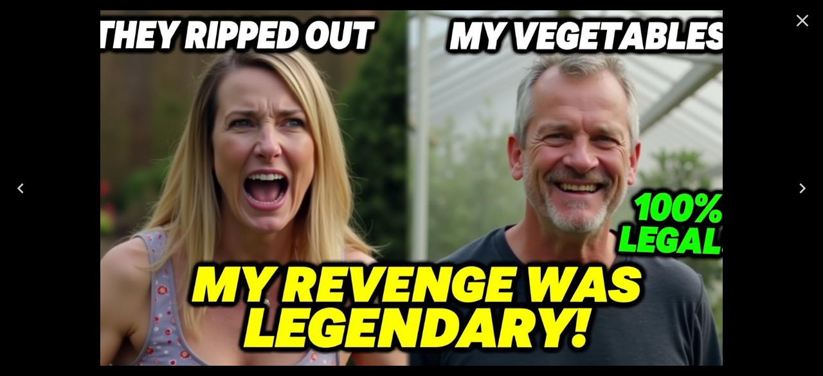
click at [802, 187] on icon "Next" at bounding box center [802, 188] width 21 height 21
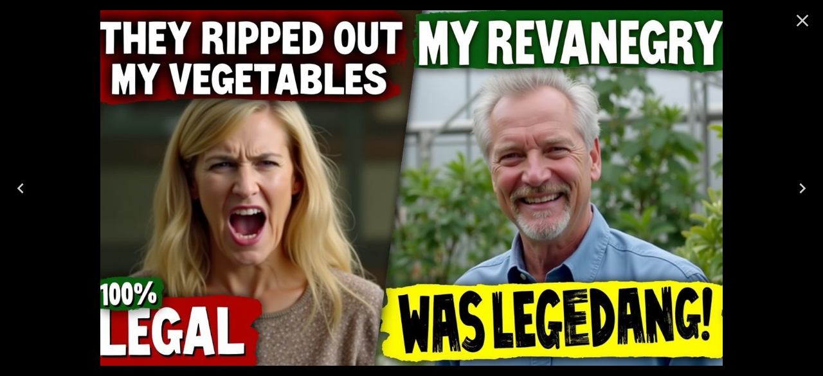
click at [802, 187] on icon "Next" at bounding box center [802, 188] width 21 height 21
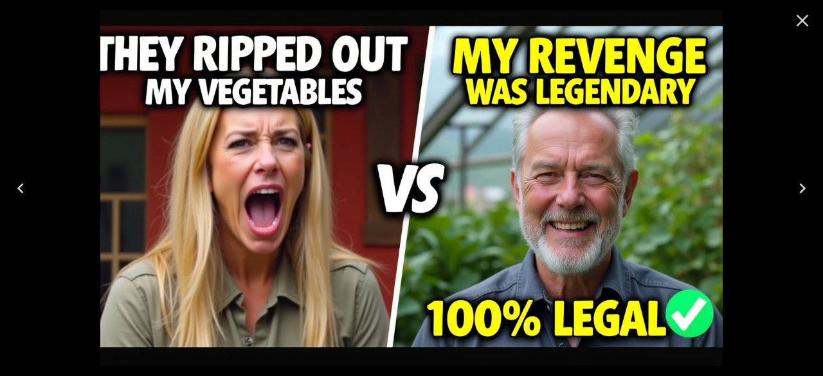
click at [802, 187] on icon "Next" at bounding box center [802, 188] width 21 height 21
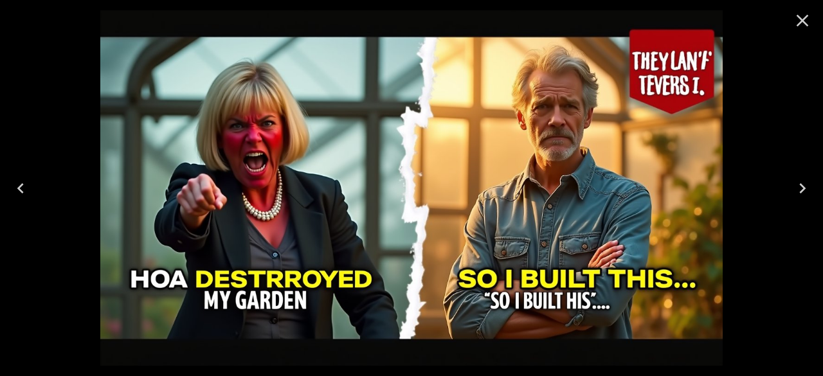
click at [803, 23] on icon "Close" at bounding box center [802, 20] width 21 height 21
